Goal: Find specific page/section: Find specific page/section

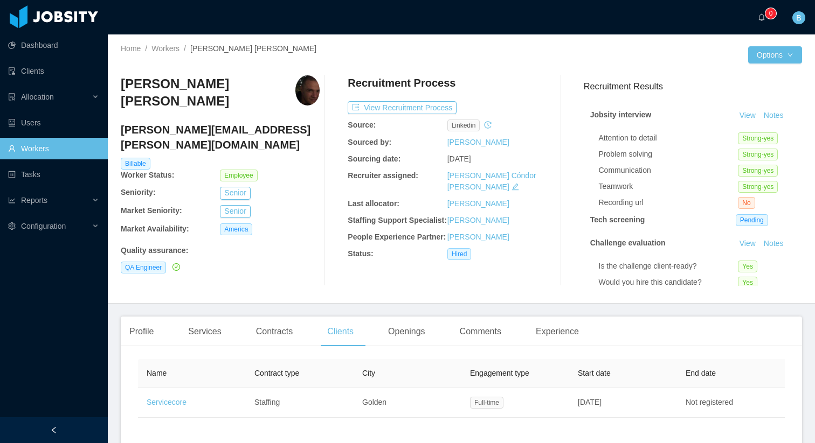
click at [50, 140] on link "Workers" at bounding box center [53, 149] width 91 height 22
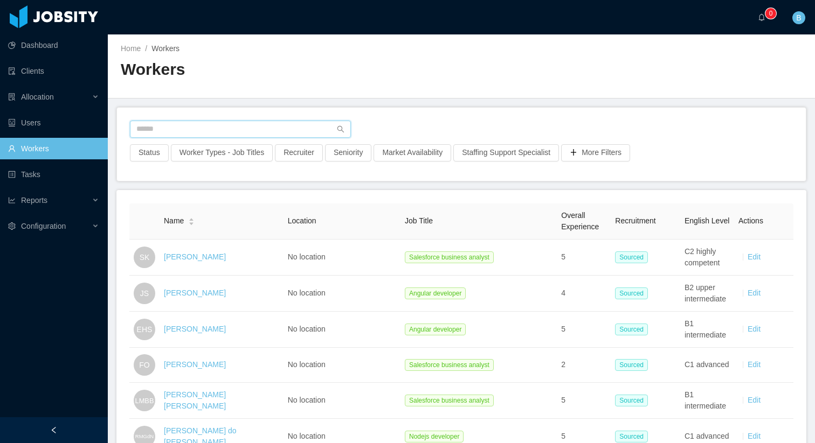
click at [183, 127] on input "text" at bounding box center [240, 129] width 221 height 17
type input "*"
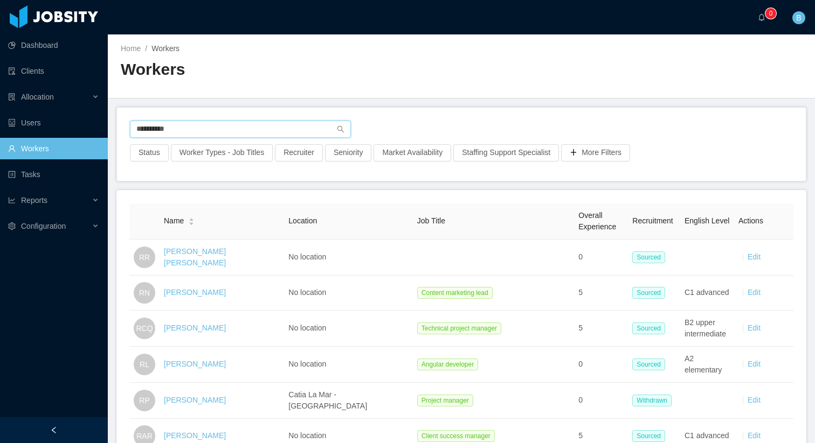
type input "**********"
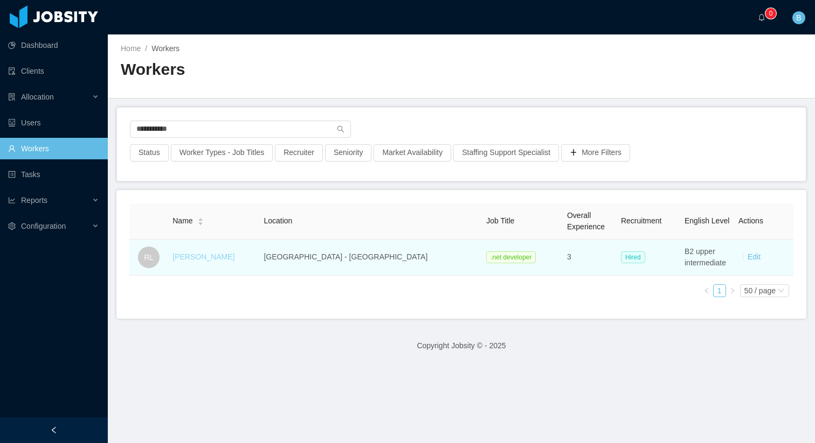
click at [219, 255] on link "[PERSON_NAME]" at bounding box center [203, 257] width 62 height 9
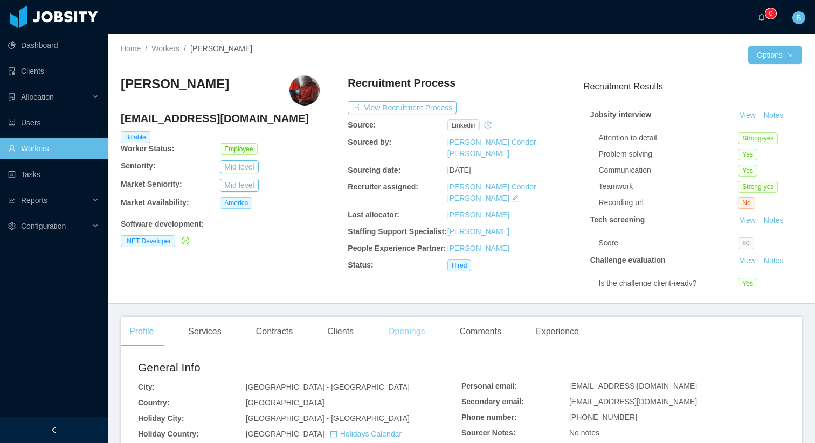
click at [415, 336] on div "Openings" at bounding box center [406, 332] width 54 height 30
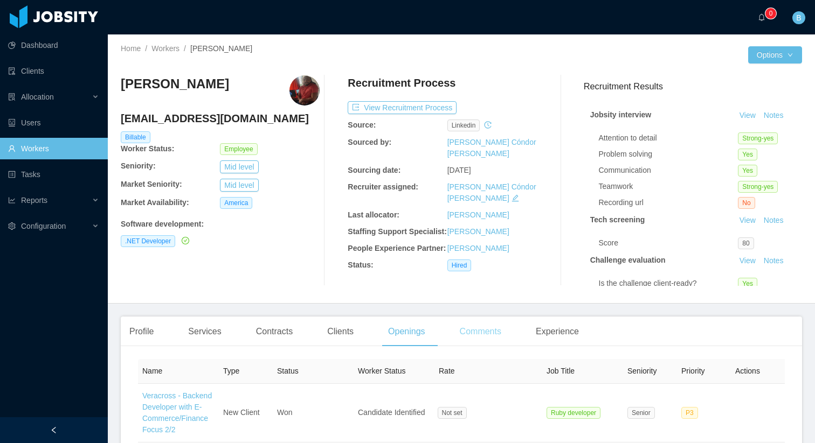
click at [473, 330] on div "Comments" at bounding box center [480, 332] width 59 height 30
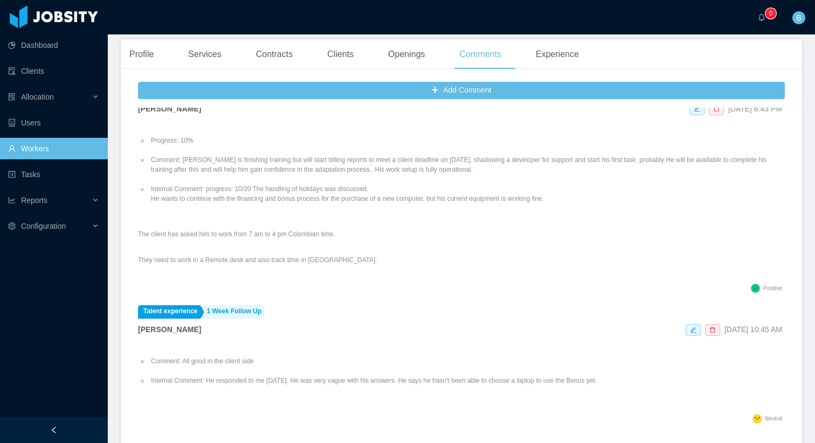
scroll to position [278, 0]
